Goal: Transaction & Acquisition: Purchase product/service

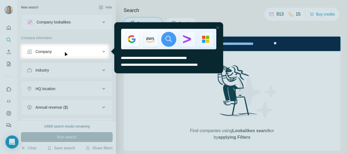
click at [218, 26] on div "Close Step" at bounding box center [217, 27] width 7 height 7
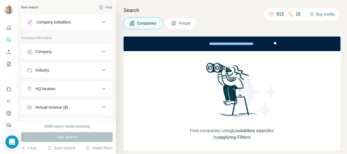
click at [314, 16] on button "Buy credits" at bounding box center [322, 14] width 25 height 8
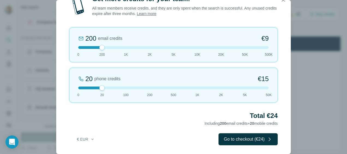
click at [79, 47] on div at bounding box center [173, 47] width 190 height 3
click at [79, 47] on div at bounding box center [78, 47] width 5 height 5
click at [221, 87] on div at bounding box center [173, 87] width 190 height 3
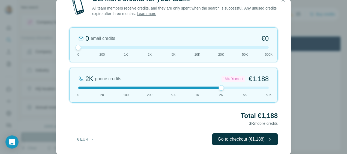
click at [102, 87] on div at bounding box center [173, 87] width 190 height 3
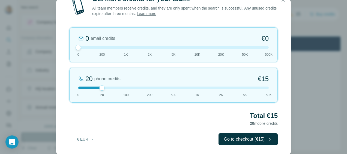
click at [124, 87] on div at bounding box center [173, 87] width 190 height 3
click at [101, 87] on div at bounding box center [173, 87] width 190 height 3
click at [123, 87] on div at bounding box center [173, 87] width 190 height 3
